Goal: Task Accomplishment & Management: Use online tool/utility

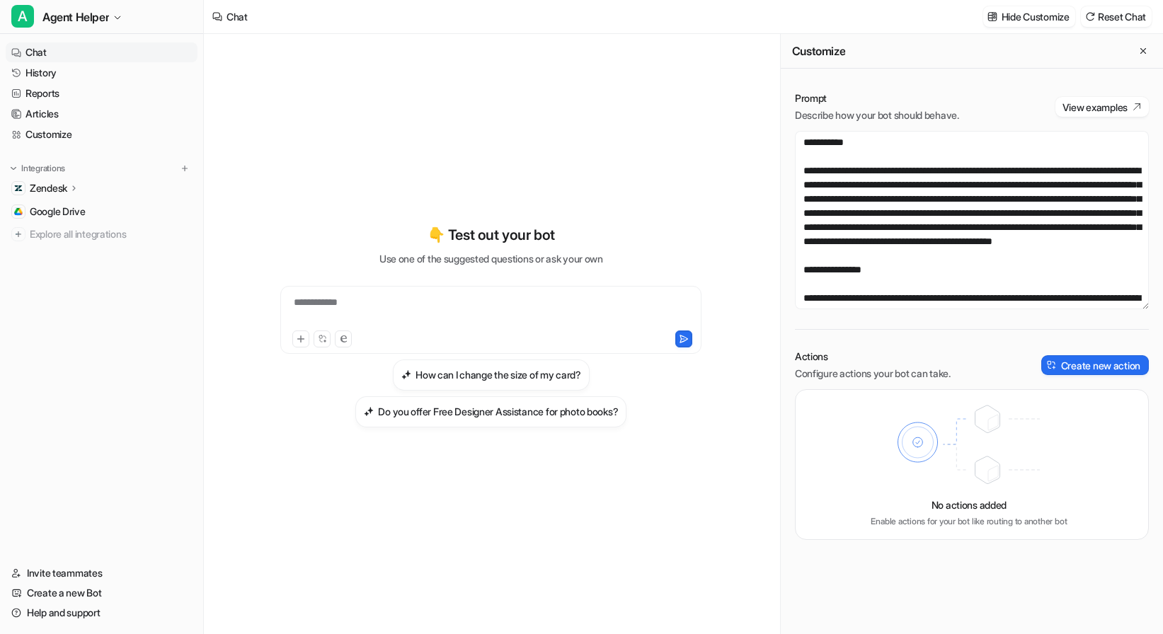
scroll to position [6051, 0]
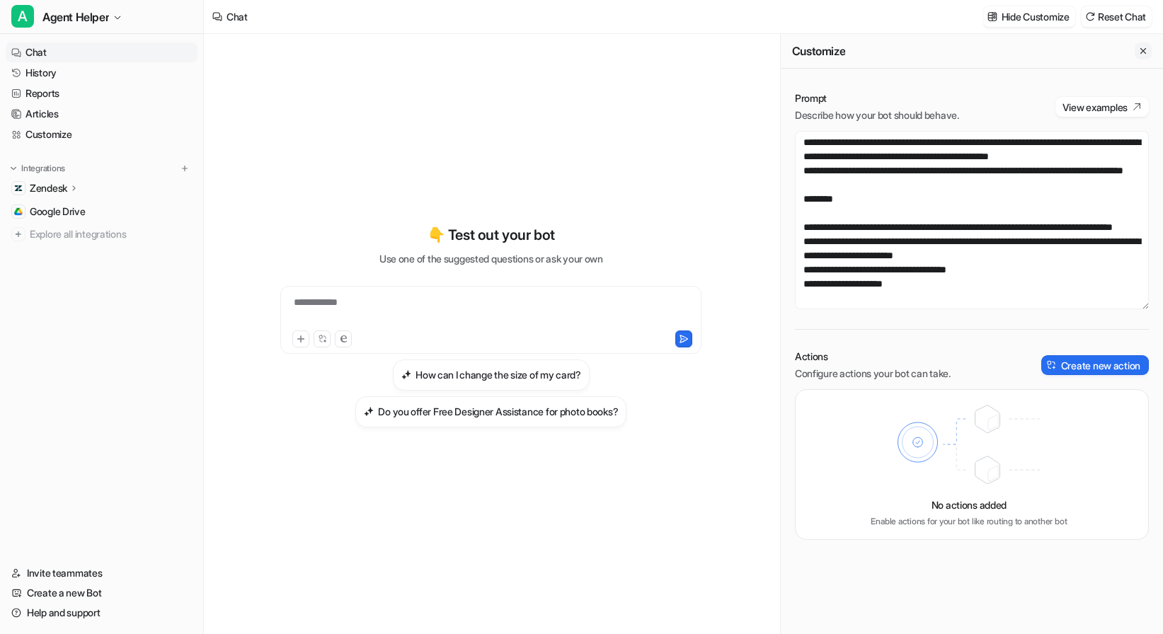
click at [1146, 51] on icon "Close flyout" at bounding box center [1143, 51] width 10 height 10
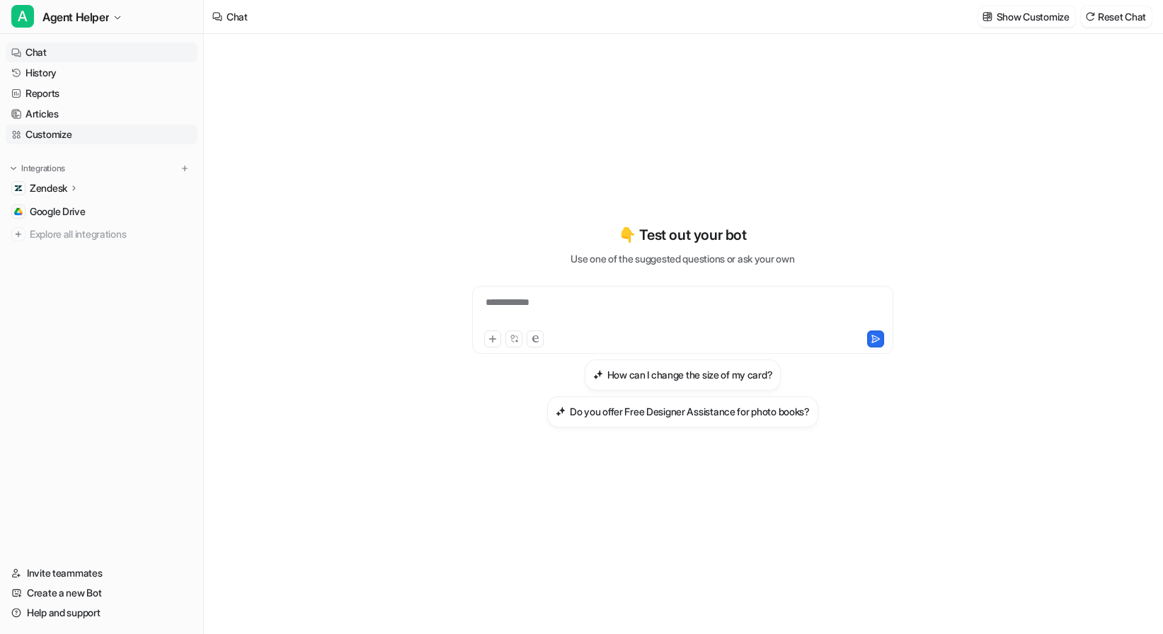
scroll to position [214728, 0]
click at [80, 73] on link "History" at bounding box center [102, 73] width 192 height 20
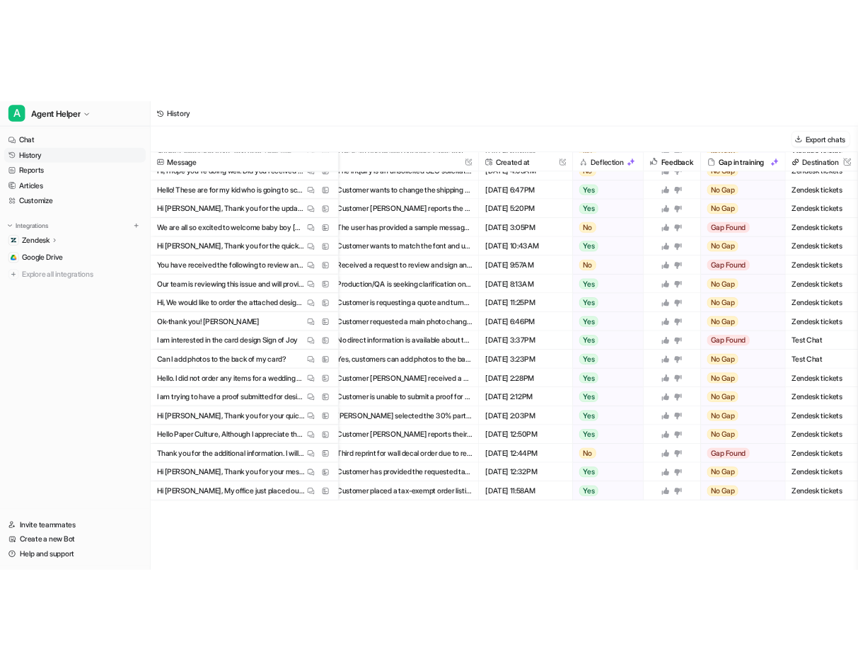
scroll to position [0, 103]
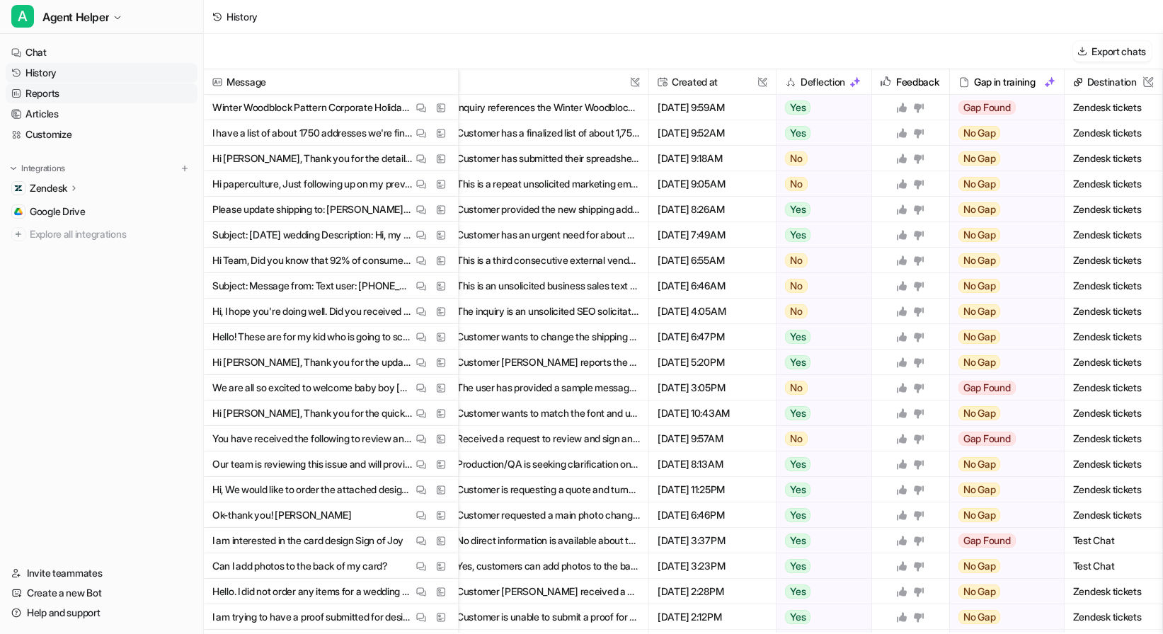
click at [33, 98] on link "Reports" at bounding box center [102, 93] width 192 height 20
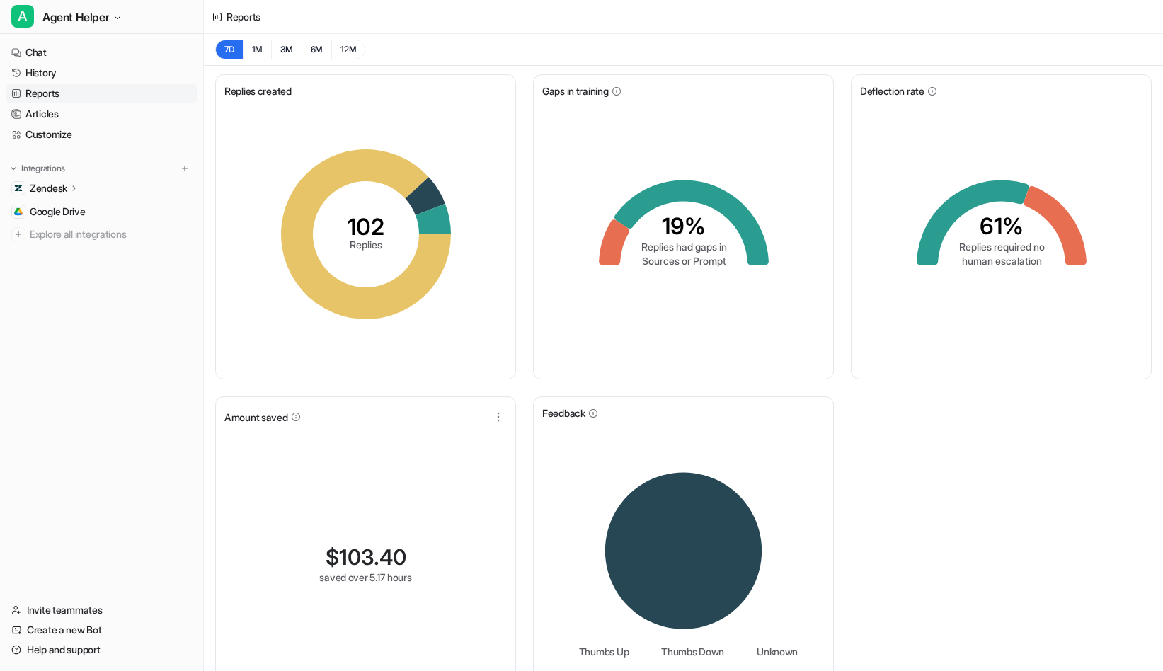
click at [73, 188] on icon at bounding box center [74, 188] width 10 height 11
click at [82, 231] on link "Sources" at bounding box center [109, 229] width 177 height 20
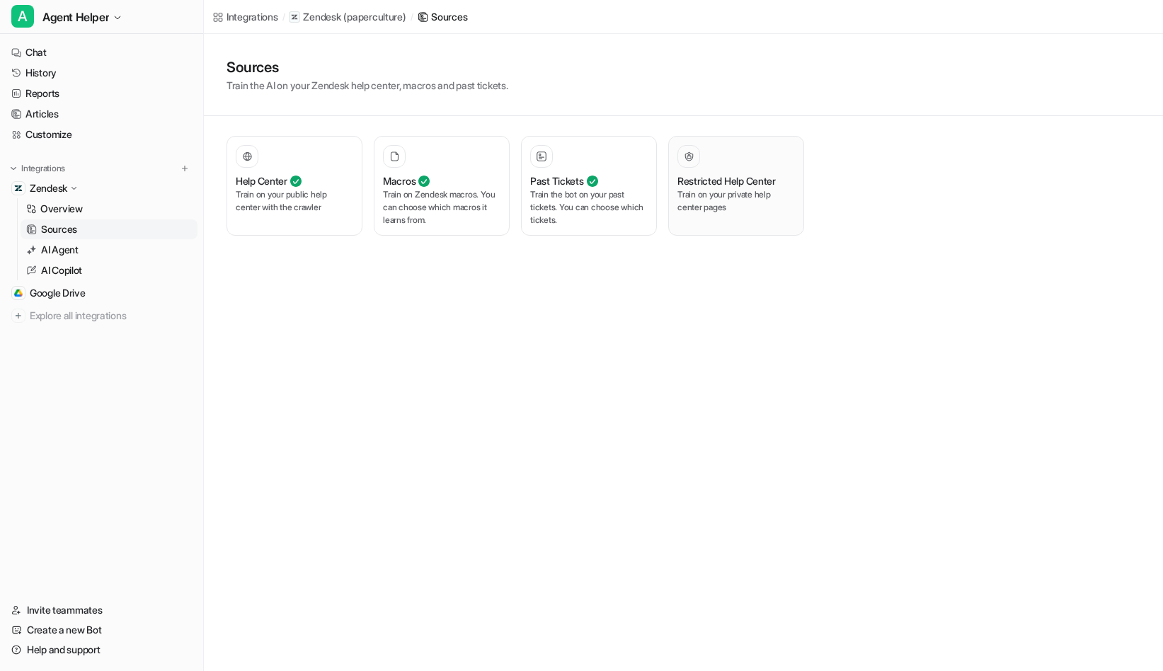
click at [752, 202] on p "Train on your private help center pages" at bounding box center [735, 200] width 117 height 25
